Goal: Task Accomplishment & Management: Manage account settings

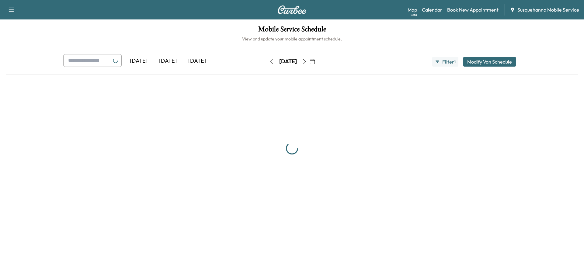
click at [307, 61] on icon "button" at bounding box center [304, 61] width 5 height 5
click at [318, 61] on button "button" at bounding box center [312, 62] width 10 height 10
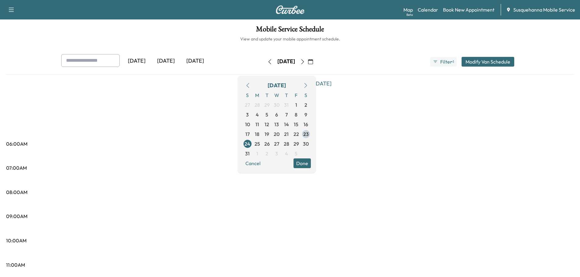
click at [305, 62] on icon "button" at bounding box center [302, 61] width 5 height 5
click at [313, 161] on button "Done" at bounding box center [303, 164] width 17 height 10
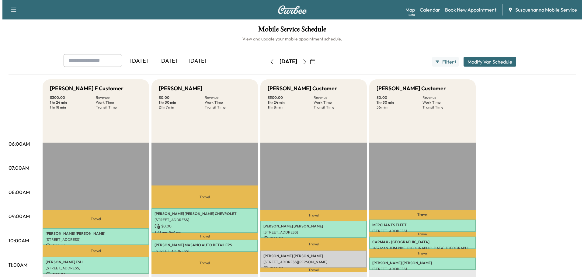
scroll to position [65, 0]
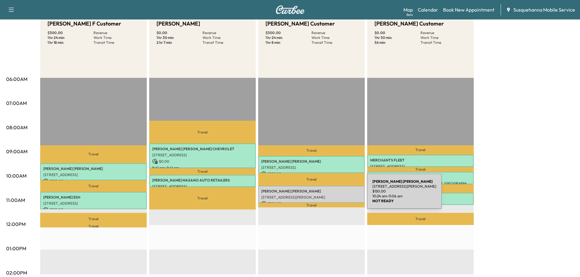
click at [321, 195] on p "[STREET_ADDRESS][PERSON_NAME]" at bounding box center [311, 197] width 100 height 5
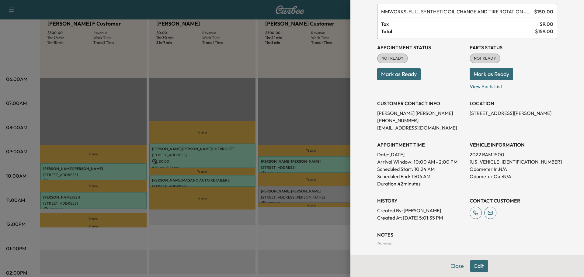
scroll to position [60, 0]
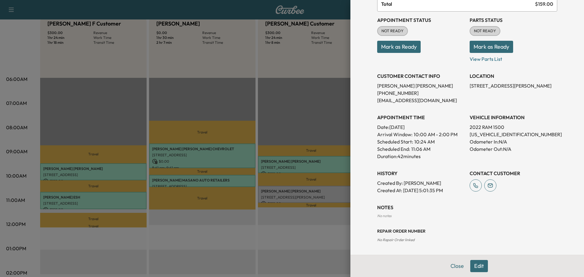
click at [484, 134] on p "[US_VEHICLE_IDENTIFICATION_NUMBER]" at bounding box center [514, 134] width 88 height 7
copy p "[US_VEHICLE_IDENTIFICATION_NUMBER]"
click at [546, 117] on h3 "VEHICLE INFORMATION" at bounding box center [514, 117] width 88 height 7
drag, startPoint x: 464, startPoint y: 87, endPoint x: 505, endPoint y: 87, distance: 41.4
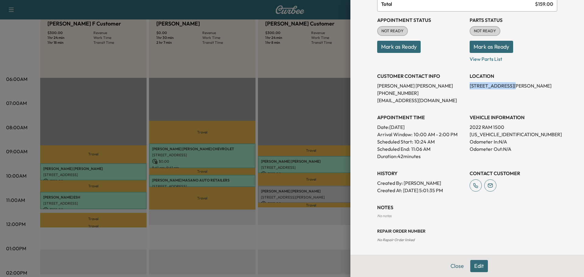
click at [505, 87] on div "Appointment Status NOT READY Mark as Ready Parts Status NOT READY Mark as Ready…" at bounding box center [467, 103] width 180 height 183
copy p "24 Honeysuckle Dr"
drag, startPoint x: 371, startPoint y: 100, endPoint x: 427, endPoint y: 101, distance: 55.4
click at [427, 101] on div "Appointment Details Services MMWORKS - FULL SYNTHETIC OIL CHANGE AND TIRE ROTAT…" at bounding box center [467, 97] width 195 height 315
copy p "[EMAIL_ADDRESS][DOMAIN_NAME]"
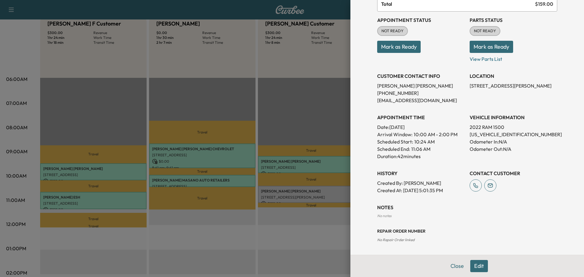
drag, startPoint x: 477, startPoint y: 136, endPoint x: 531, endPoint y: 145, distance: 54.9
click at [531, 145] on p "Odometer In: N/A" at bounding box center [514, 141] width 88 height 7
click at [508, 135] on p "[US_VEHICLE_IDENTIFICATION_NUMBER]" at bounding box center [514, 134] width 88 height 7
copy p "[US_VEHICLE_IDENTIFICATION_NUMBER]"
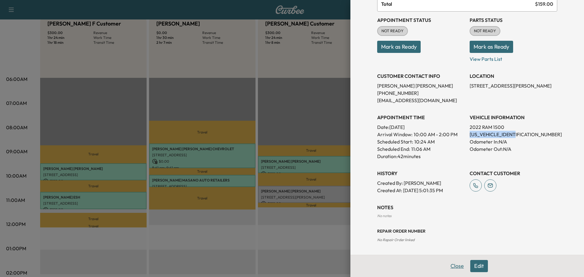
click at [450, 265] on button "Close" at bounding box center [457, 266] width 21 height 12
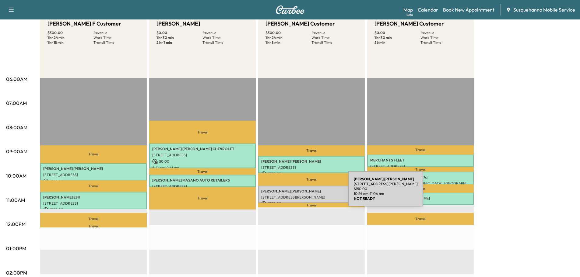
click at [303, 193] on div "[PERSON_NAME] [STREET_ADDRESS][PERSON_NAME] $ 150.00 10:24 am - 11:06 am" at bounding box center [311, 194] width 106 height 17
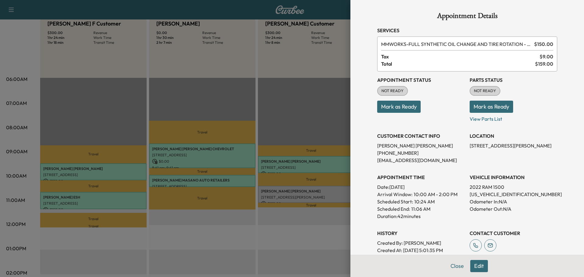
click at [486, 107] on button "Mark as Ready" at bounding box center [492, 107] width 44 height 12
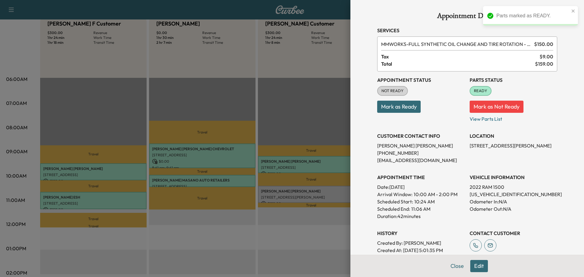
click at [400, 106] on button "Mark as Ready" at bounding box center [399, 107] width 44 height 12
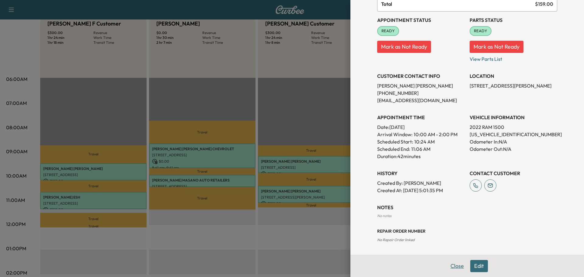
click at [453, 267] on button "Close" at bounding box center [457, 266] width 21 height 12
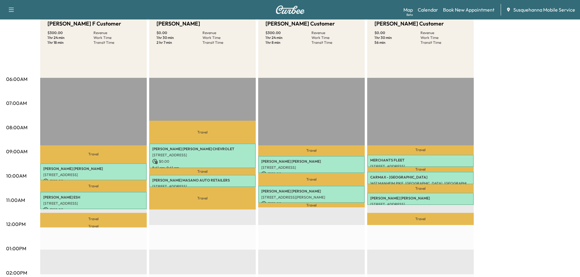
scroll to position [0, 0]
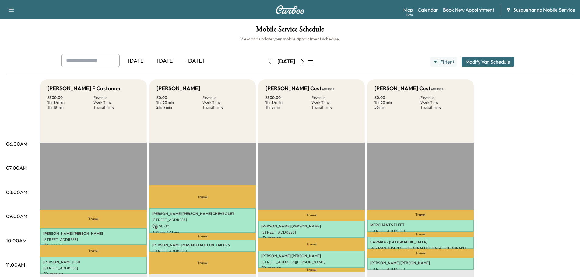
click at [305, 63] on icon "button" at bounding box center [302, 61] width 5 height 5
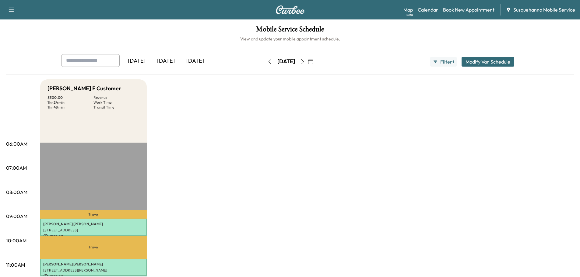
click at [305, 60] on icon "button" at bounding box center [302, 61] width 5 height 5
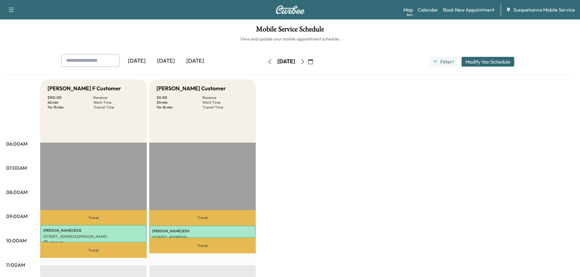
click at [305, 62] on icon "button" at bounding box center [302, 61] width 5 height 5
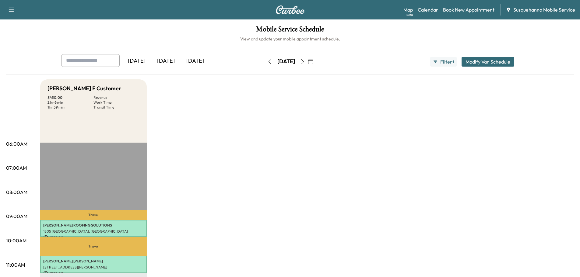
click at [304, 61] on icon "button" at bounding box center [302, 61] width 3 height 5
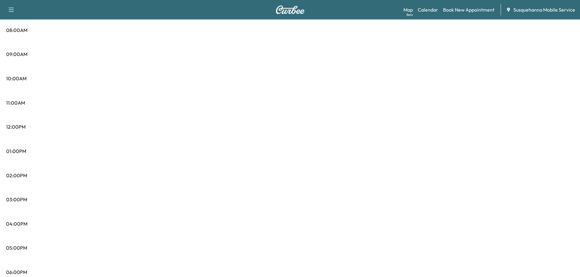
scroll to position [33, 0]
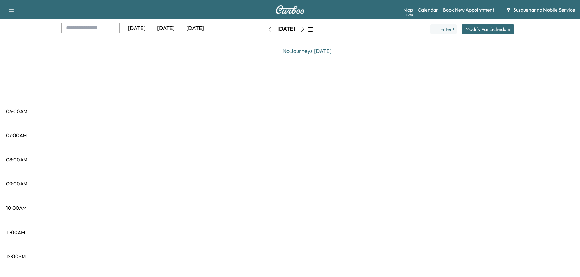
click at [313, 30] on icon "button" at bounding box center [310, 29] width 5 height 5
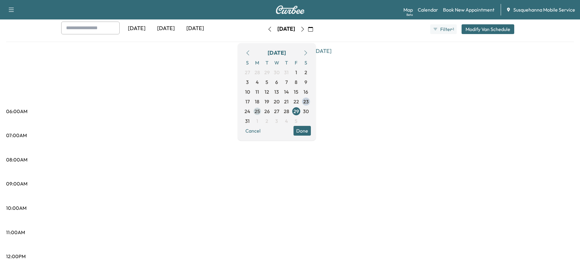
click at [260, 113] on span "25" at bounding box center [256, 111] width 5 height 7
